Goal: Find specific page/section: Find specific page/section

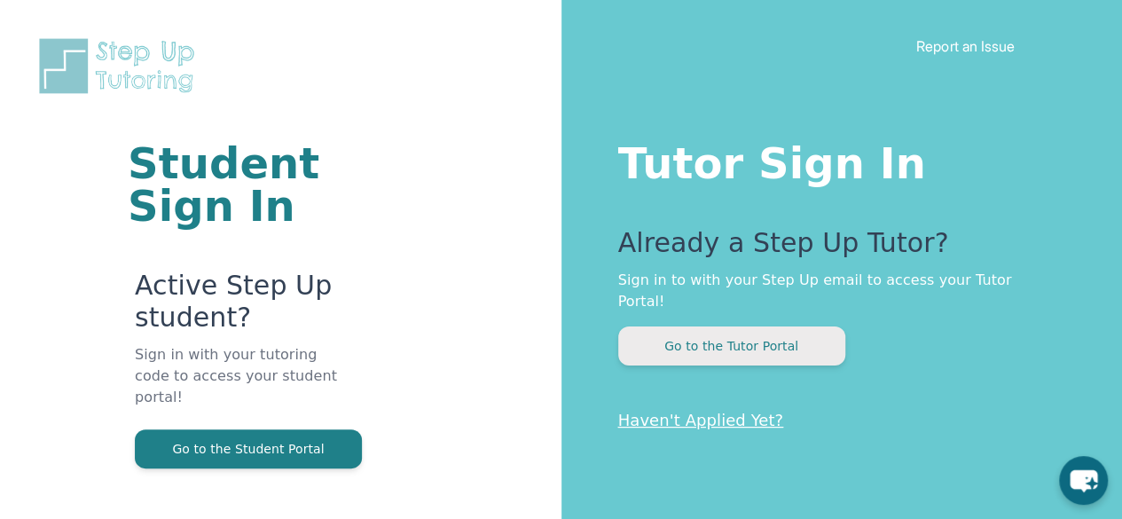
click at [772, 334] on button "Go to the Tutor Portal" at bounding box center [731, 345] width 227 height 39
click at [762, 275] on p "Sign in to with your Step Up email to access your Tutor Portal!" at bounding box center [835, 291] width 434 height 43
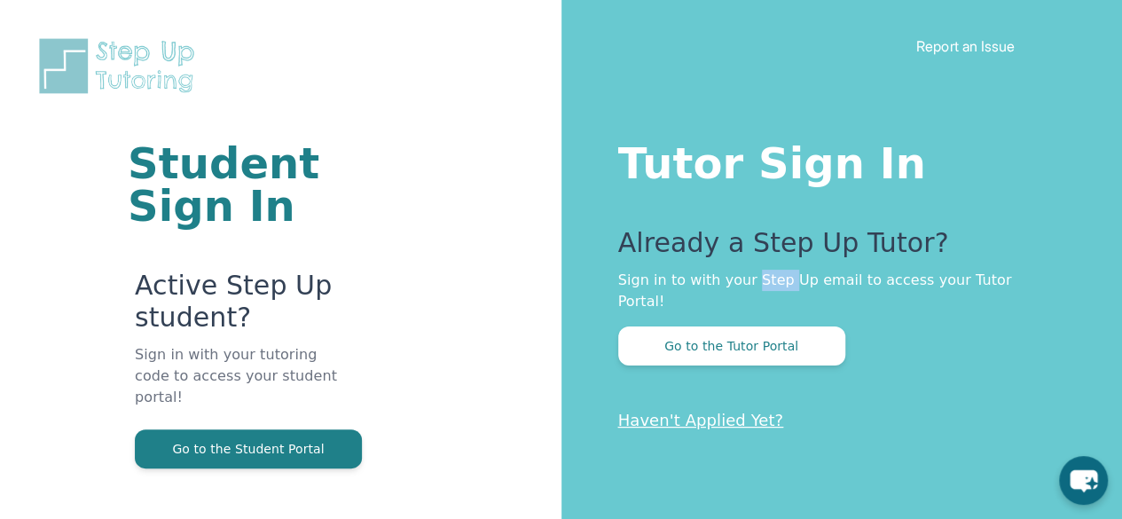
click at [762, 275] on p "Sign in to with your Step Up email to access your Tutor Portal!" at bounding box center [835, 291] width 434 height 43
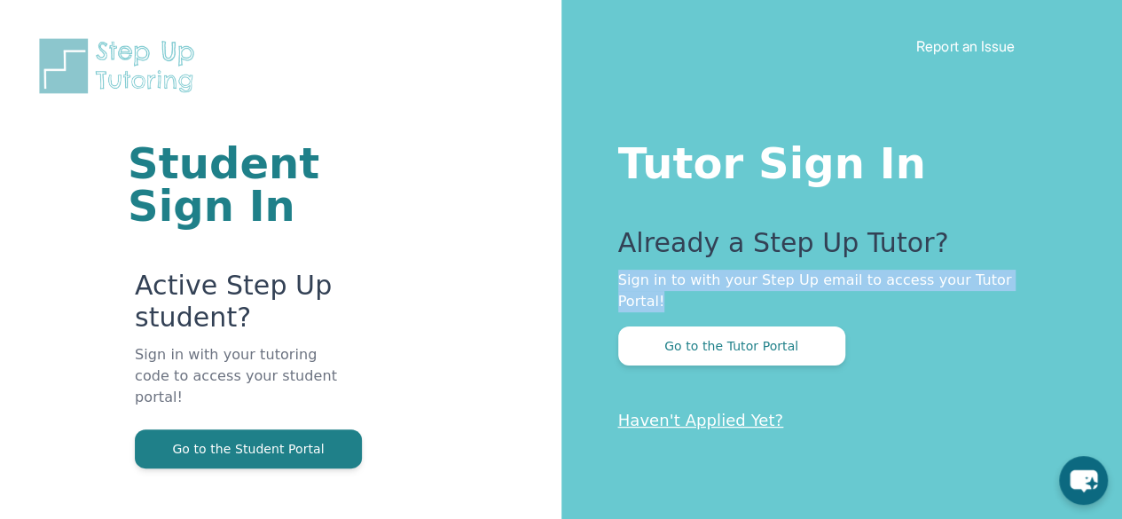
click at [762, 275] on p "Sign in to with your Step Up email to access your Tutor Portal!" at bounding box center [835, 291] width 434 height 43
click at [752, 295] on div "Already a Step Up Tutor? Sign in to with your Step Up email to access your Tuto…" at bounding box center [835, 296] width 434 height 138
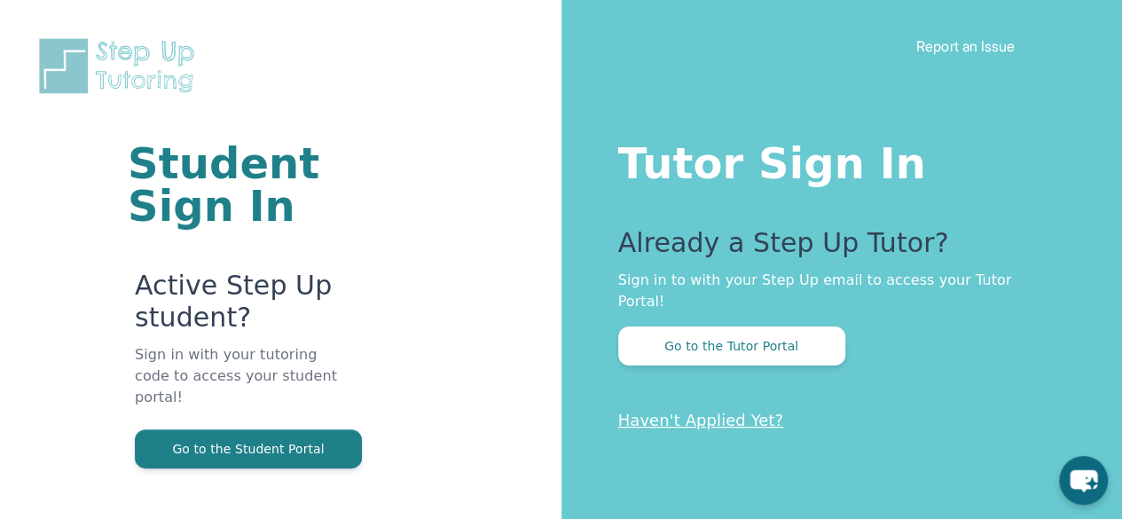
click at [686, 411] on link "Haven't Applied Yet?" at bounding box center [701, 420] width 166 height 19
click at [953, 288] on p "Sign in to with your Step Up email to access your Tutor Portal!" at bounding box center [835, 291] width 434 height 43
click at [953, 287] on p "Sign in to with your Step Up email to access your Tutor Portal!" at bounding box center [835, 291] width 434 height 43
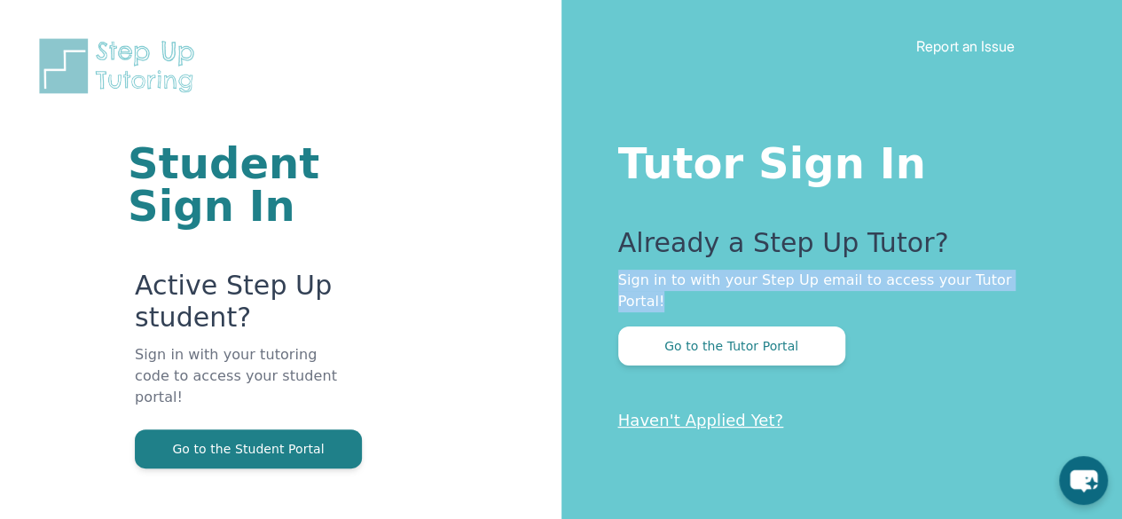
click at [953, 287] on p "Sign in to with your Step Up email to access your Tutor Portal!" at bounding box center [835, 291] width 434 height 43
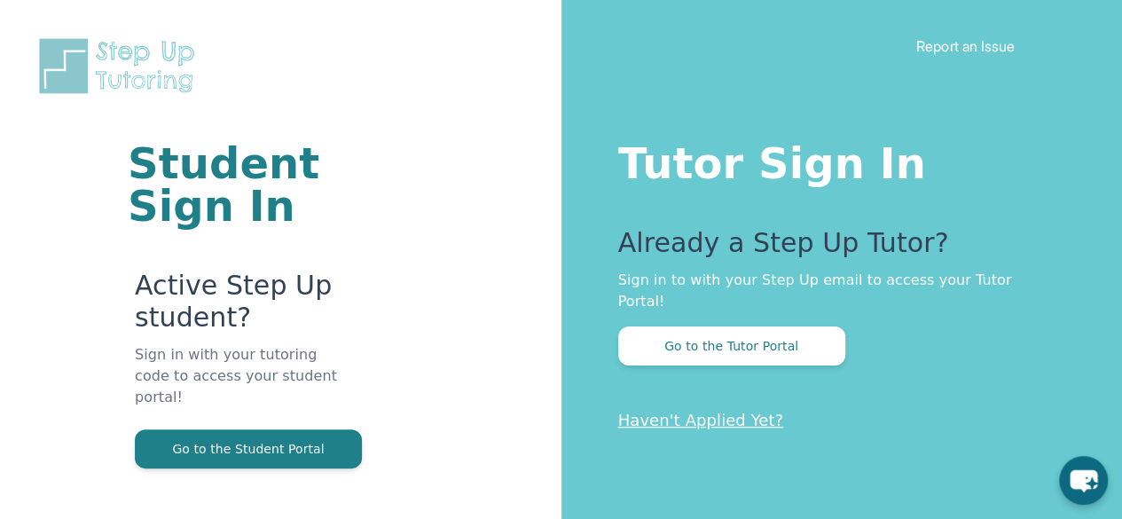
click at [989, 326] on div "Go to the Tutor Portal" at bounding box center [835, 345] width 434 height 39
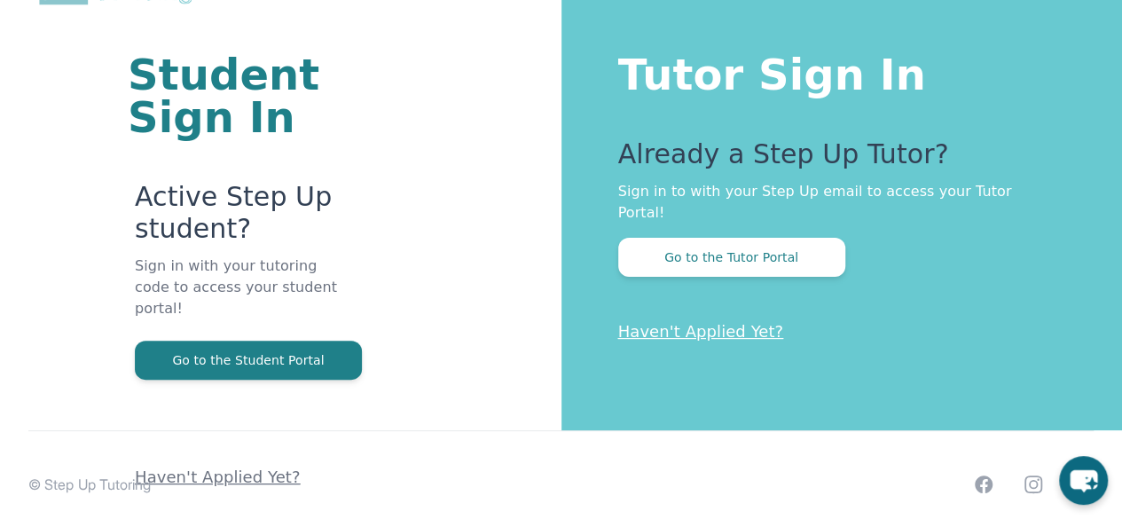
scroll to position [106, 0]
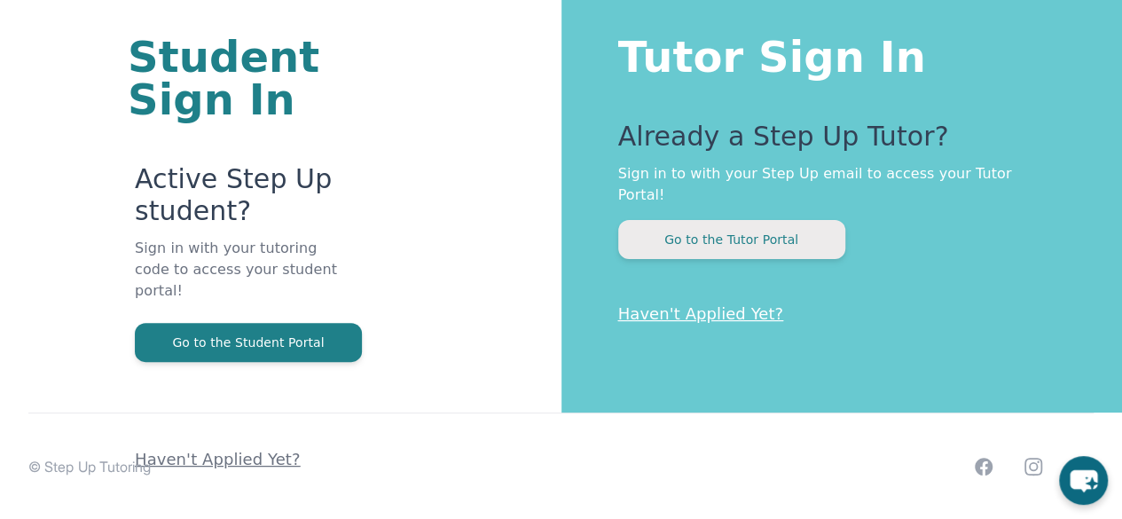
click at [775, 220] on button "Go to the Tutor Portal" at bounding box center [731, 239] width 227 height 39
